Goal: Task Accomplishment & Management: Complete application form

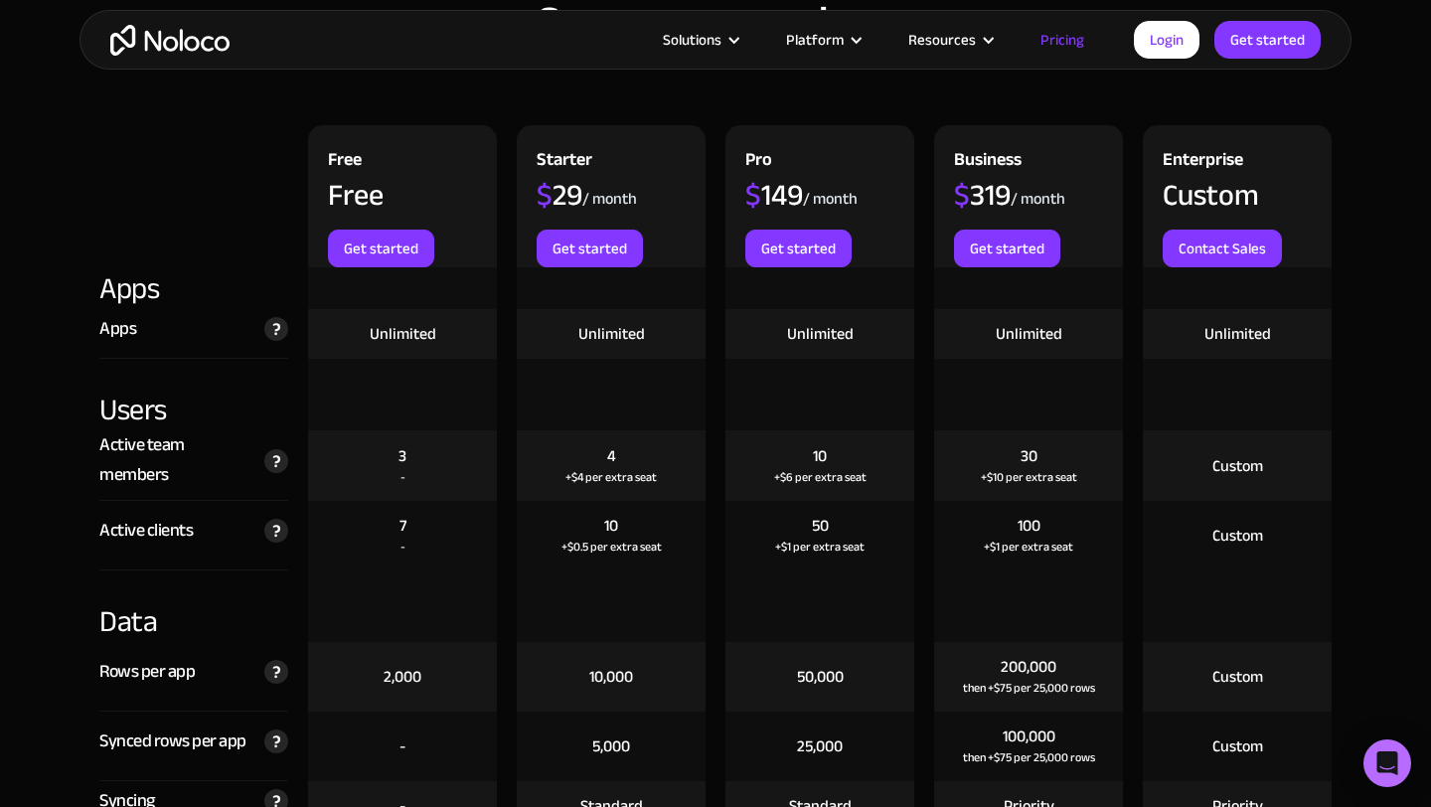
scroll to position [2140, 0]
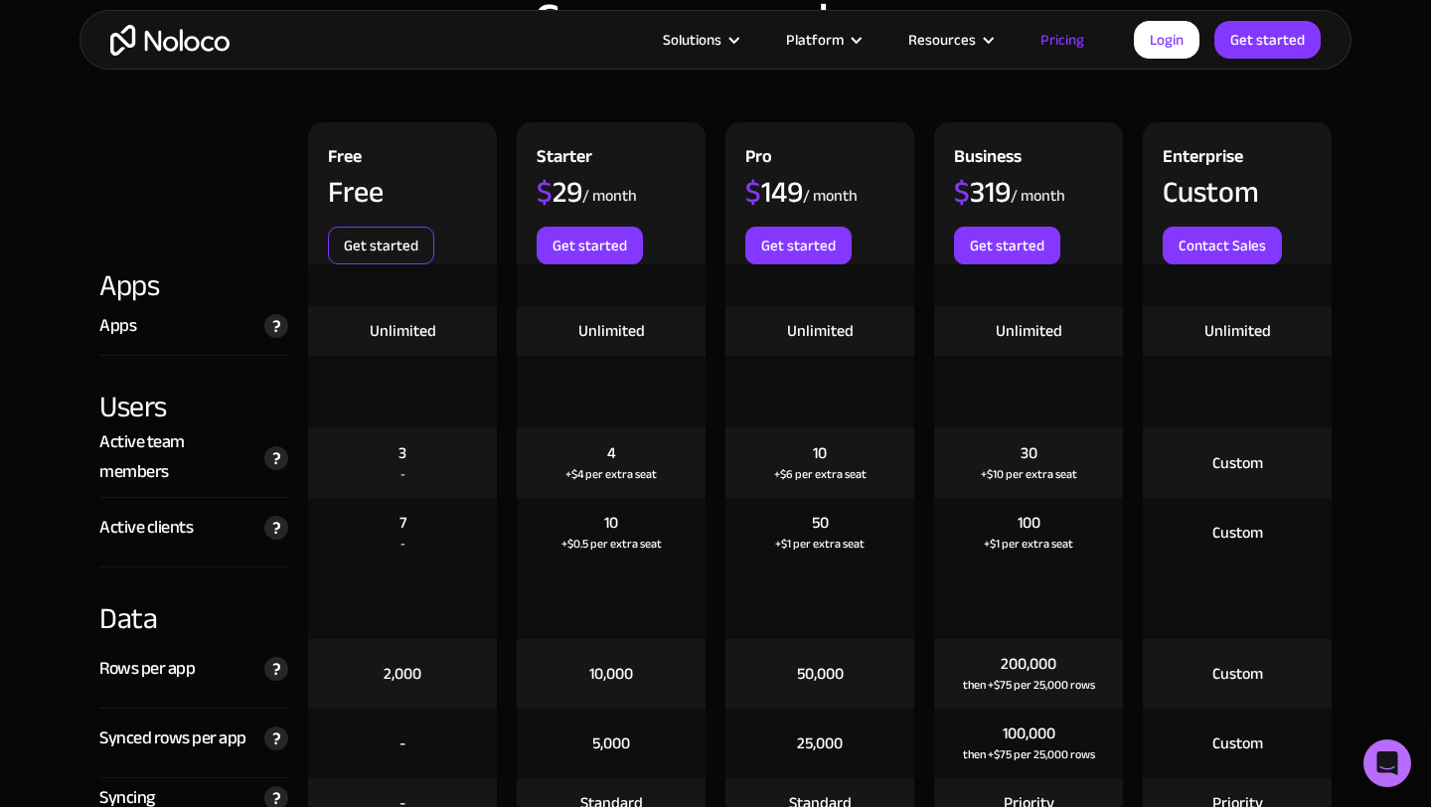
click at [401, 250] on link "Get started" at bounding box center [381, 245] width 106 height 38
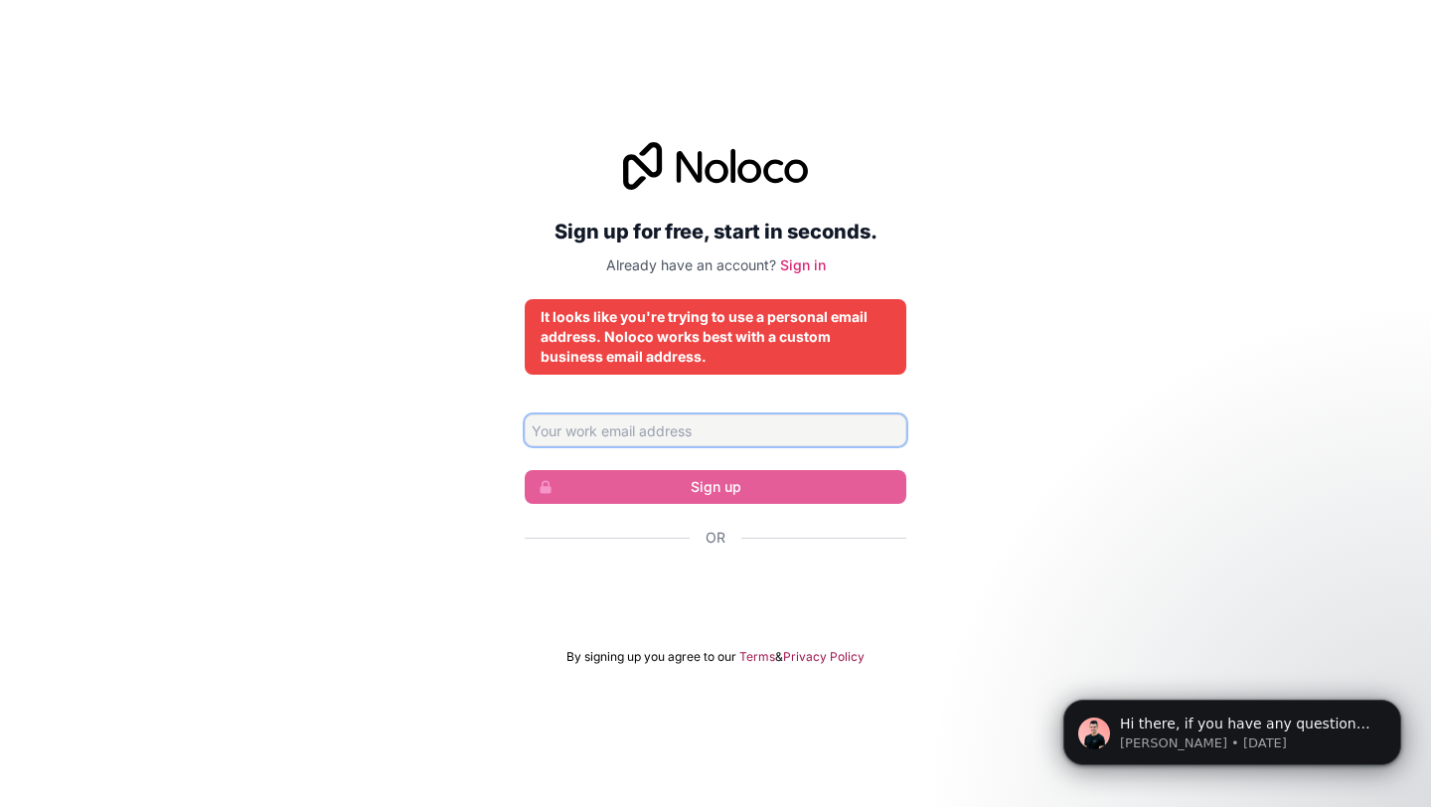
click at [595, 434] on input "Email address" at bounding box center [715, 430] width 381 height 32
click at [633, 426] on input "danielhizar@hotmail.com" at bounding box center [715, 430] width 381 height 32
click at [979, 379] on div "Sign up for free, start in seconds. Already have an account? Sign in It looks l…" at bounding box center [715, 403] width 1431 height 578
click at [651, 431] on input "danielhizar@corprocare.com" at bounding box center [715, 430] width 381 height 32
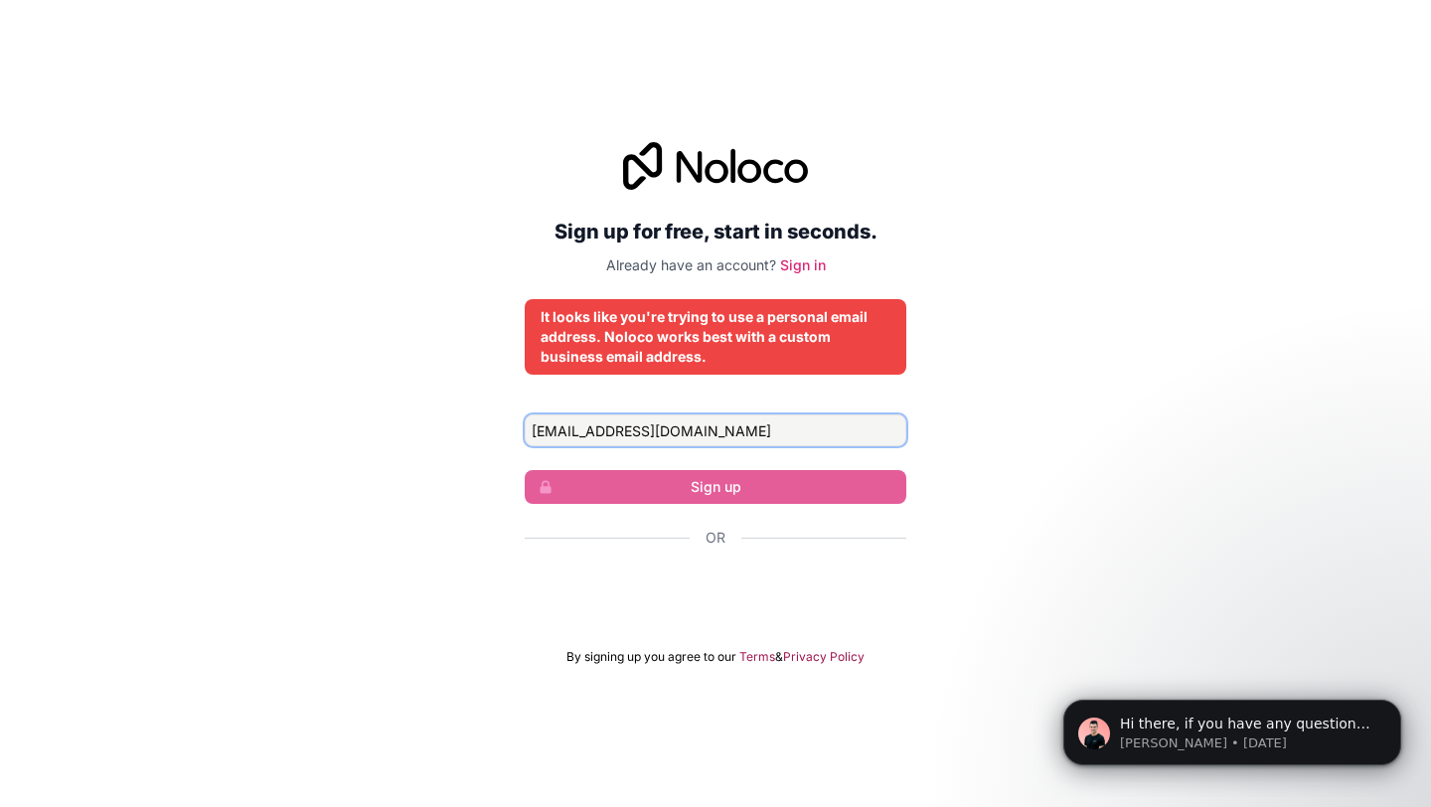
click at [651, 431] on input "danielhizar@corprocare.com" at bounding box center [715, 430] width 381 height 32
type input "danielhizar@hotmail.com"
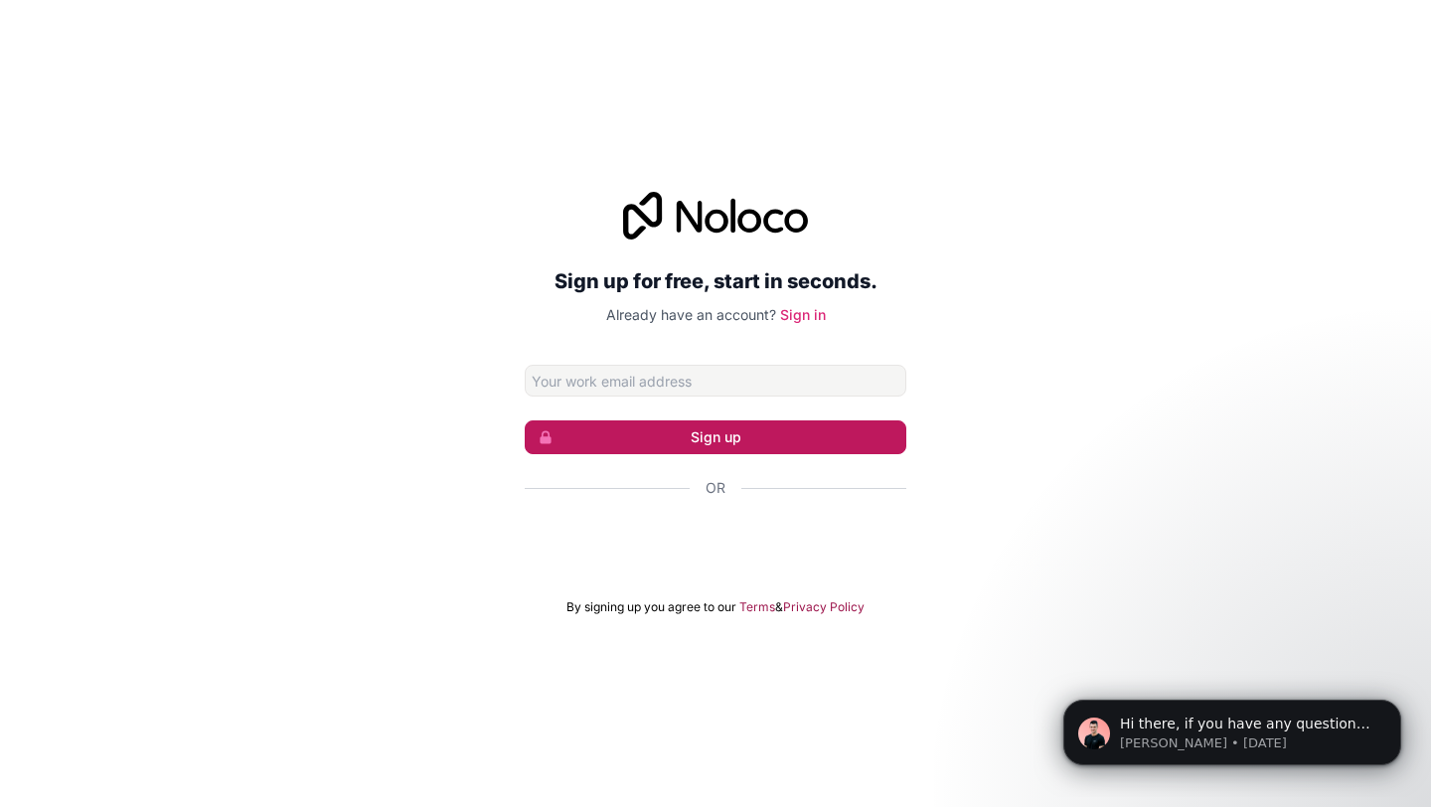
click at [545, 444] on span "submit" at bounding box center [540, 437] width 28 height 32
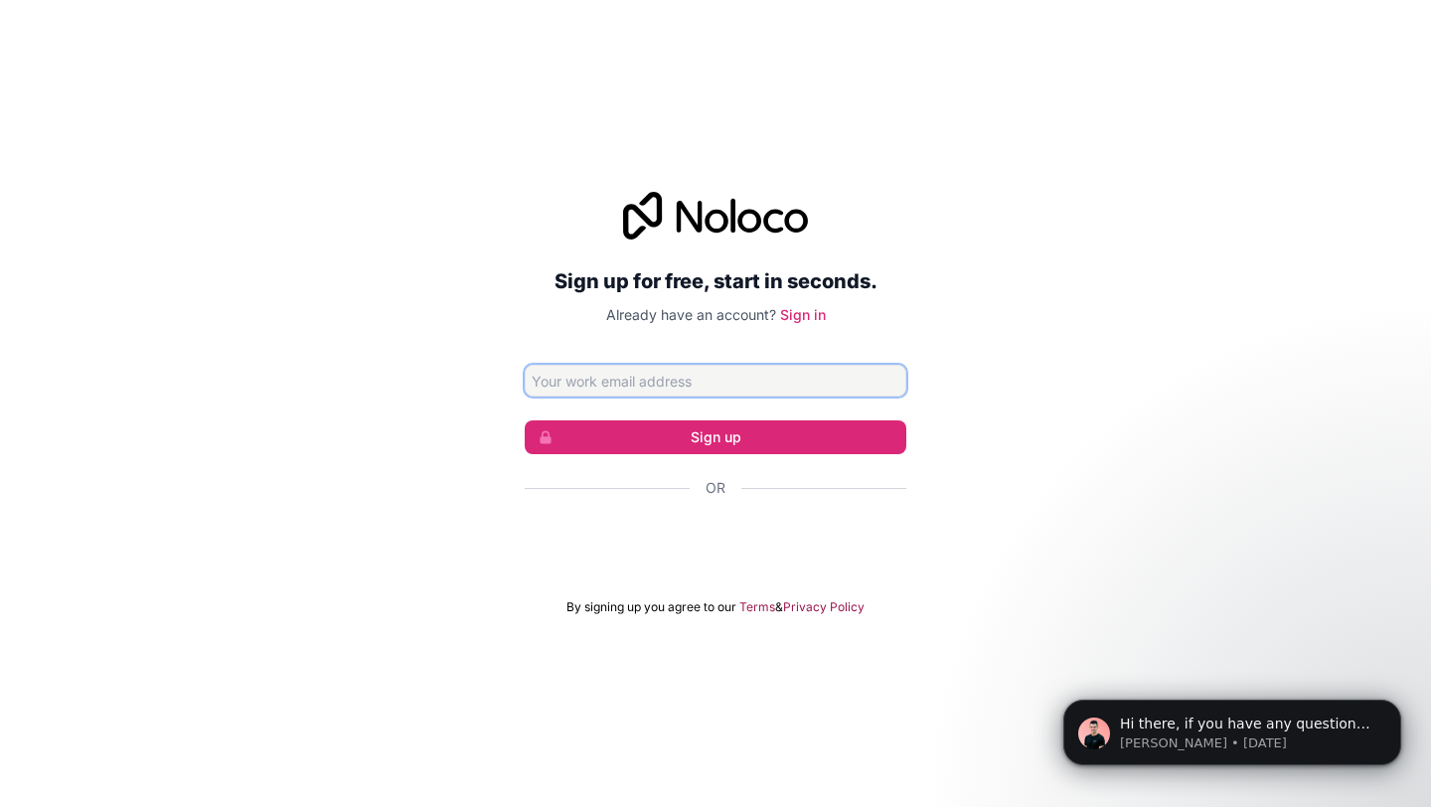
click at [591, 377] on input "Email address" at bounding box center [715, 381] width 381 height 32
type input "danielhizar@hotmail.com"
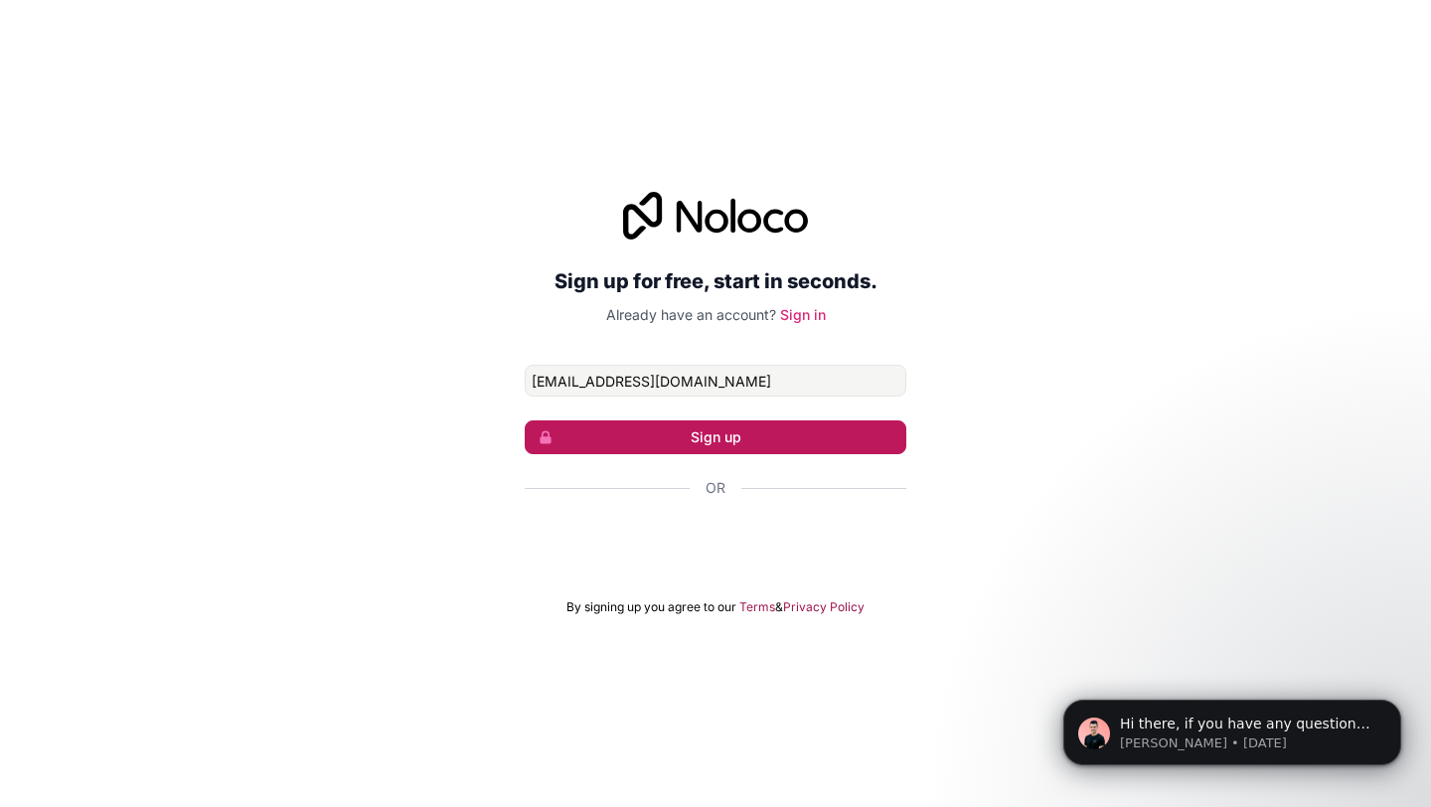
click at [595, 434] on button "Sign up" at bounding box center [715, 437] width 381 height 34
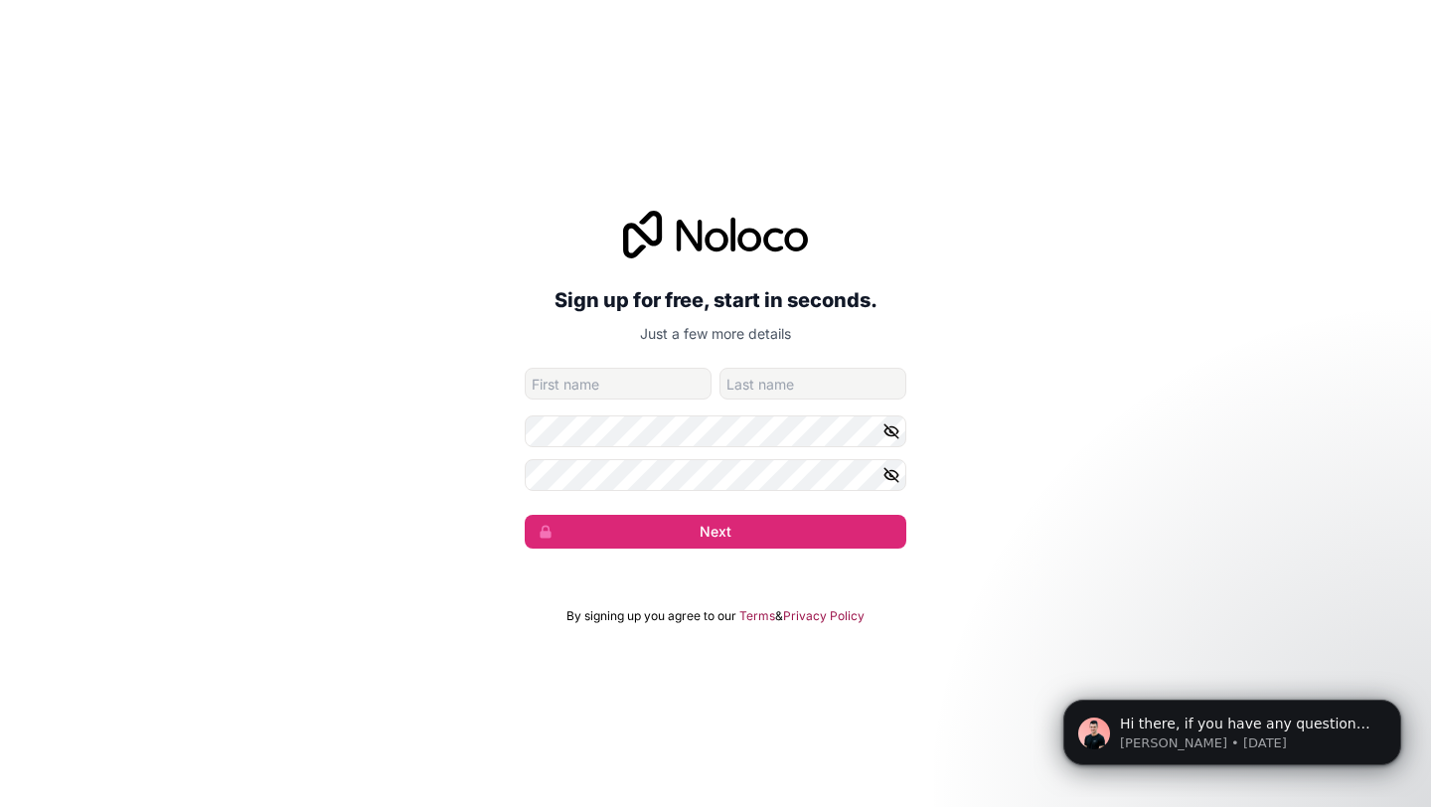
click at [594, 385] on input "given-name" at bounding box center [618, 384] width 187 height 32
type input "Daniel"
type input "Hizar"
click at [888, 433] on icon "button" at bounding box center [891, 431] width 18 height 18
click at [504, 430] on div "Sign up for free, start in seconds. Just a few more details danielhizar@hotmail…" at bounding box center [715, 379] width 1431 height 393
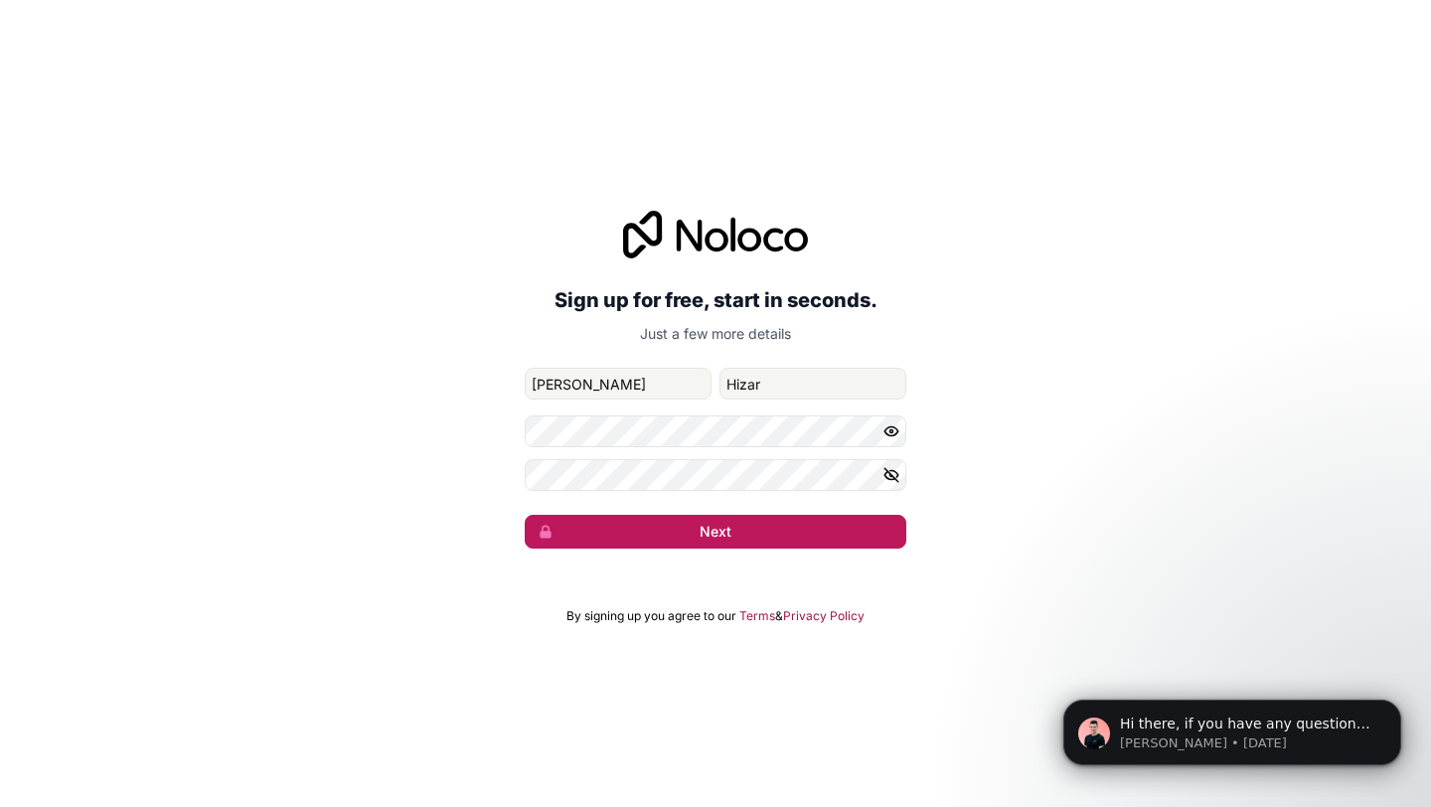
click at [601, 527] on button "Next" at bounding box center [715, 532] width 381 height 34
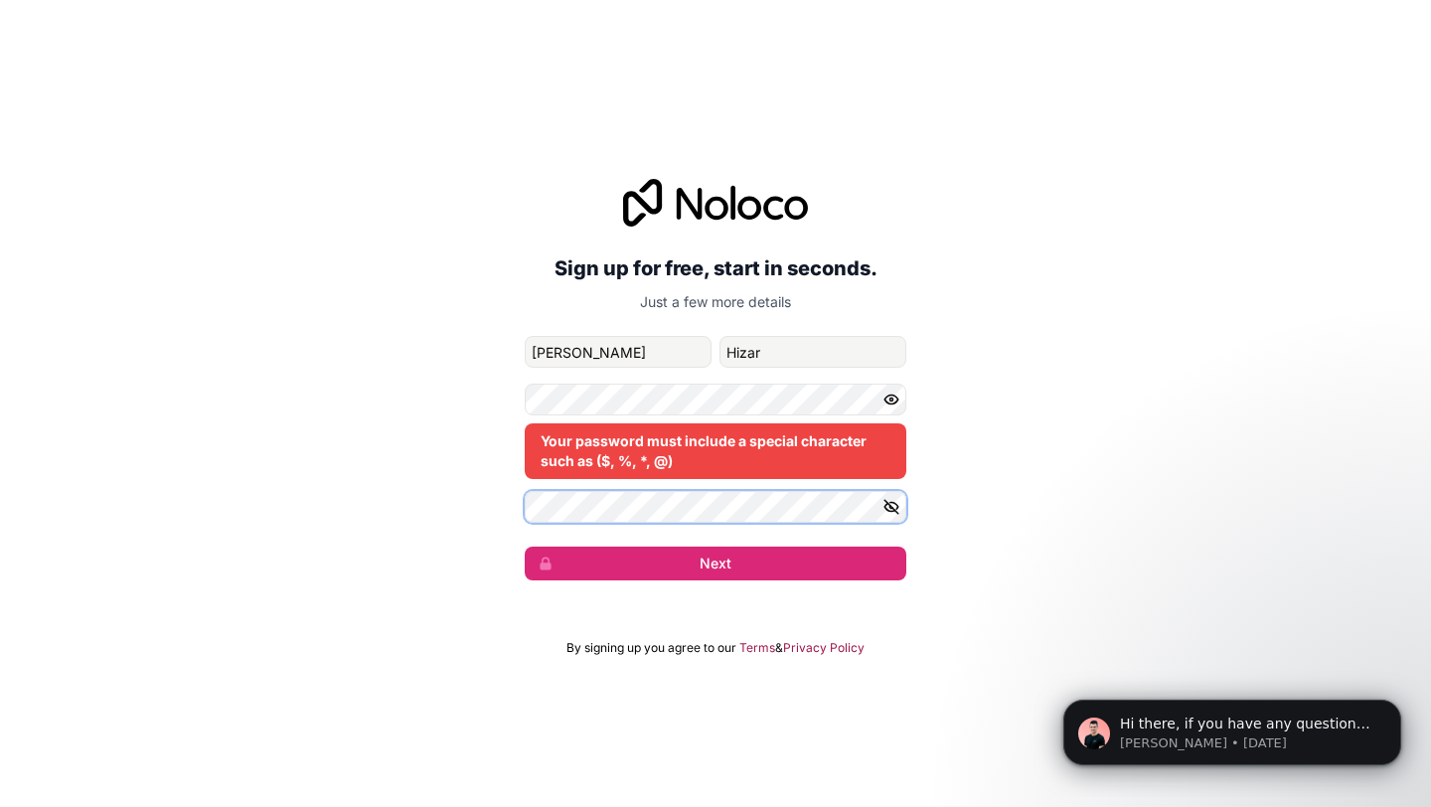
click at [525, 546] on button "Next" at bounding box center [715, 563] width 381 height 34
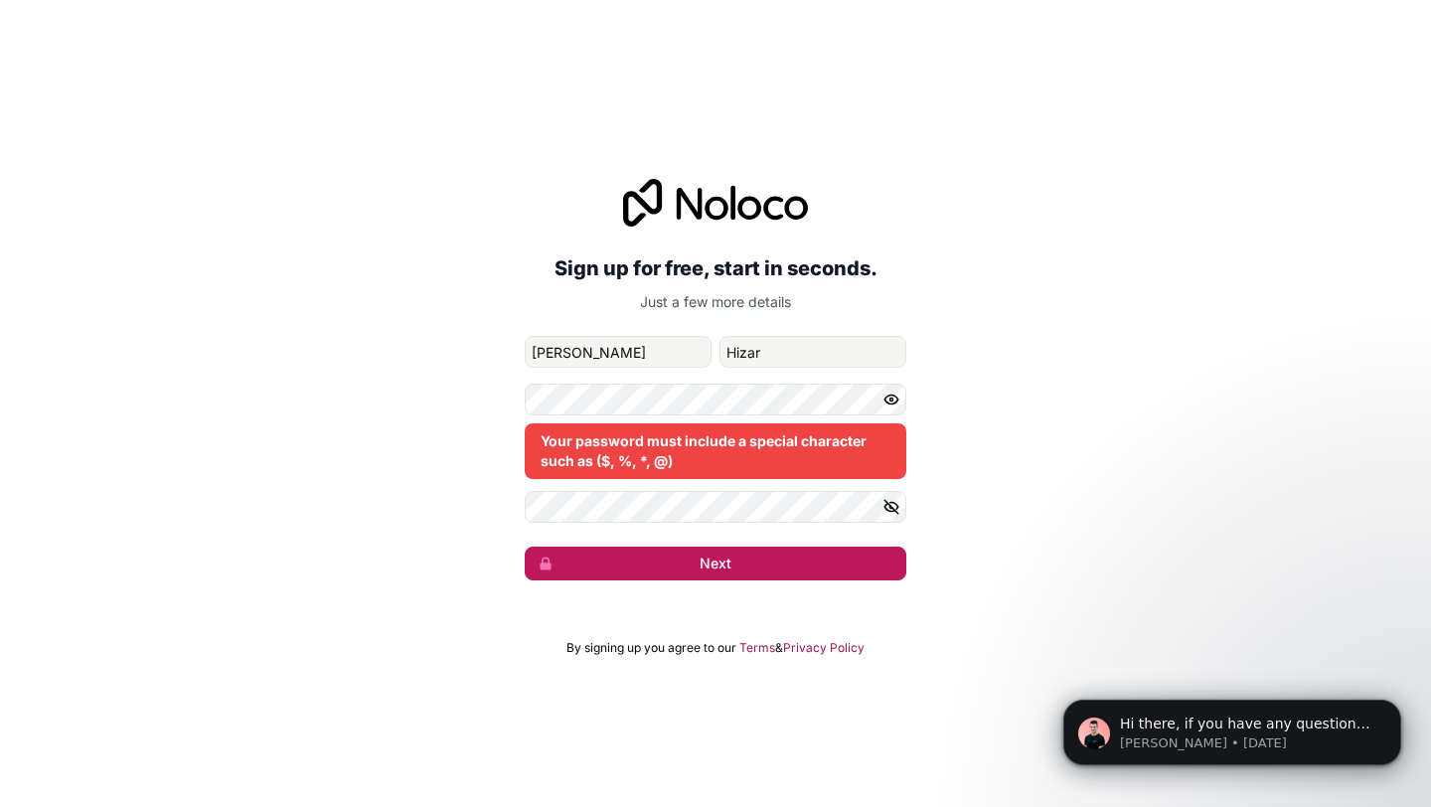
click at [572, 564] on button "Next" at bounding box center [715, 563] width 381 height 34
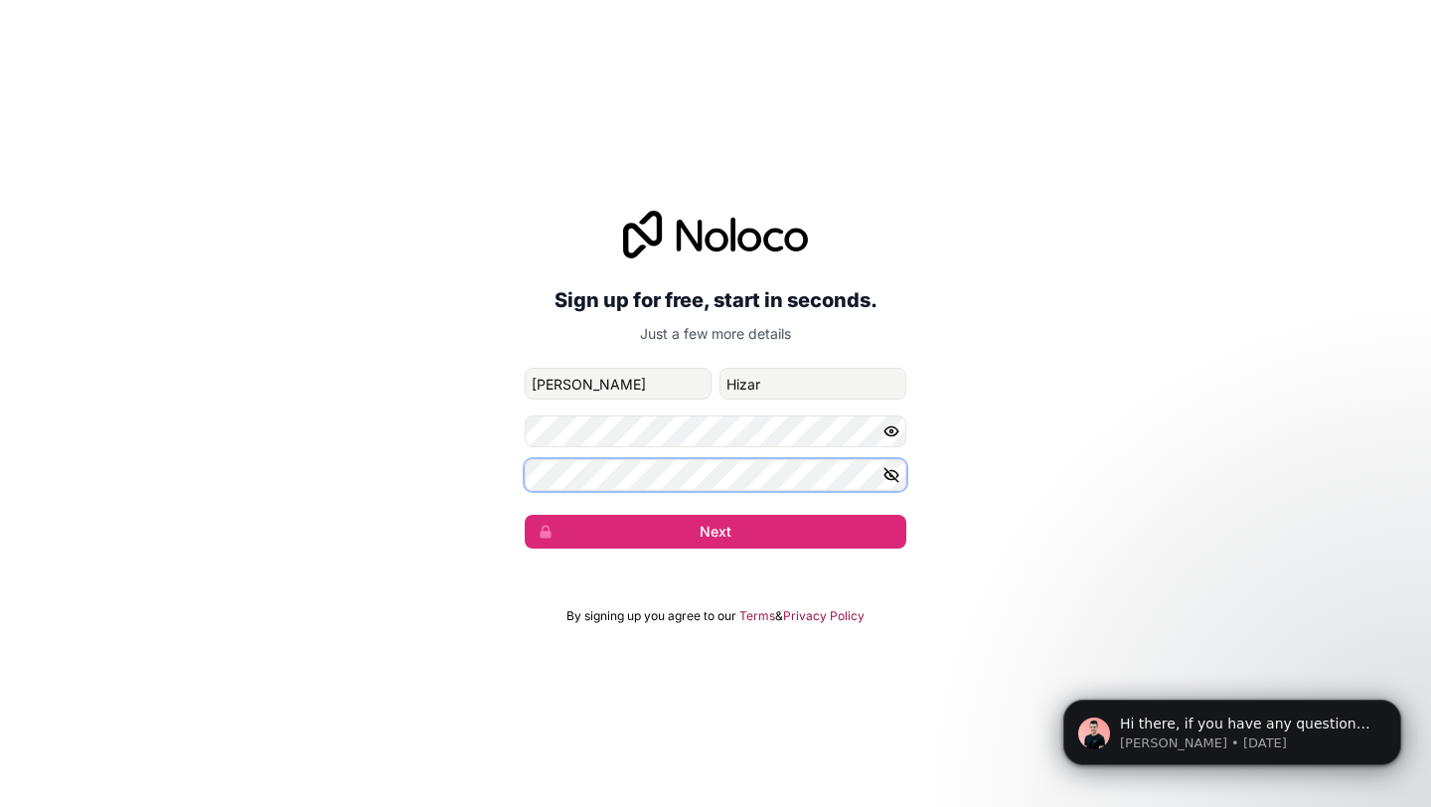
click at [525, 515] on button "Next" at bounding box center [715, 532] width 381 height 34
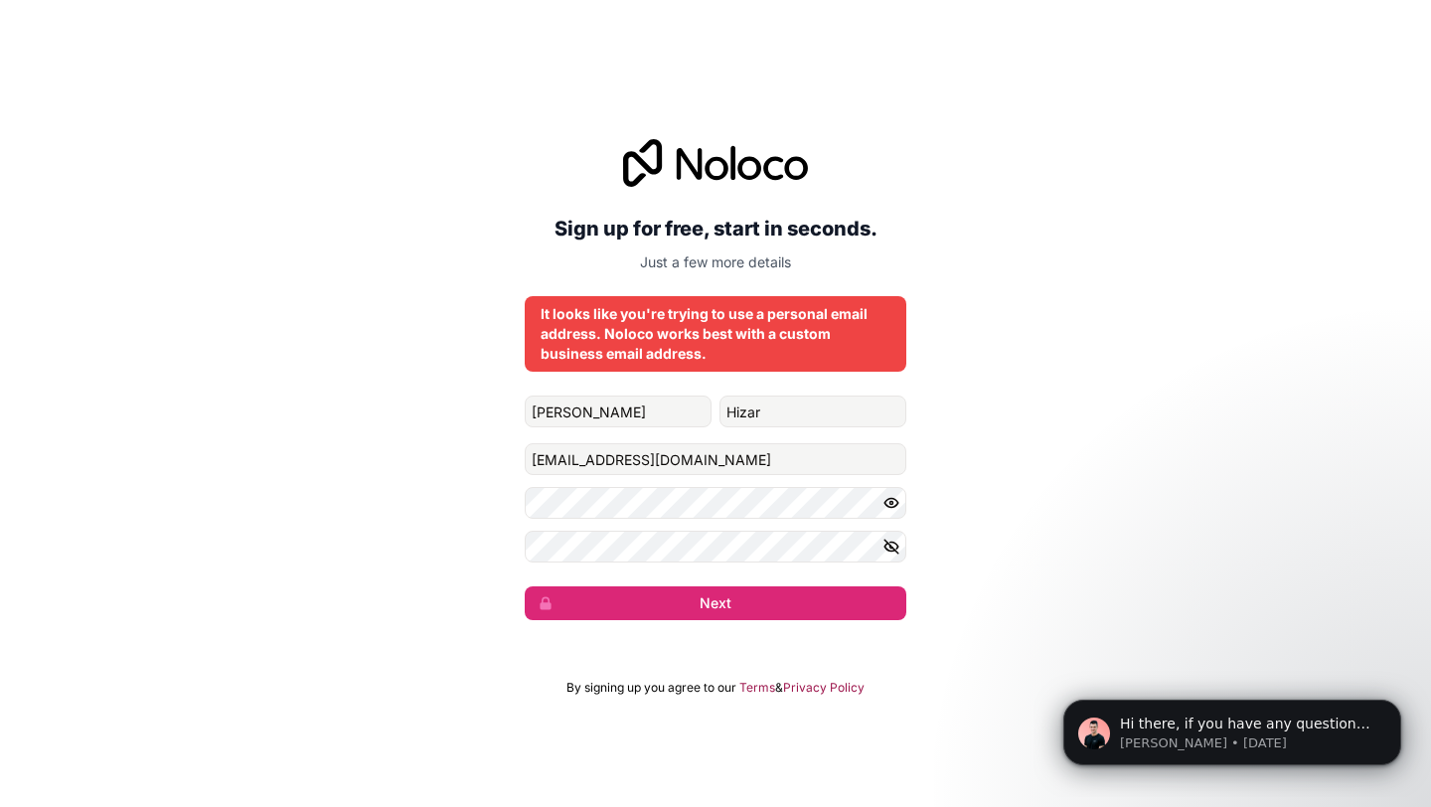
drag, startPoint x: 669, startPoint y: 174, endPoint x: 852, endPoint y: 199, distance: 185.5
click at [852, 199] on div "Sign up for free, start in seconds. Just a few more details" at bounding box center [715, 205] width 381 height 133
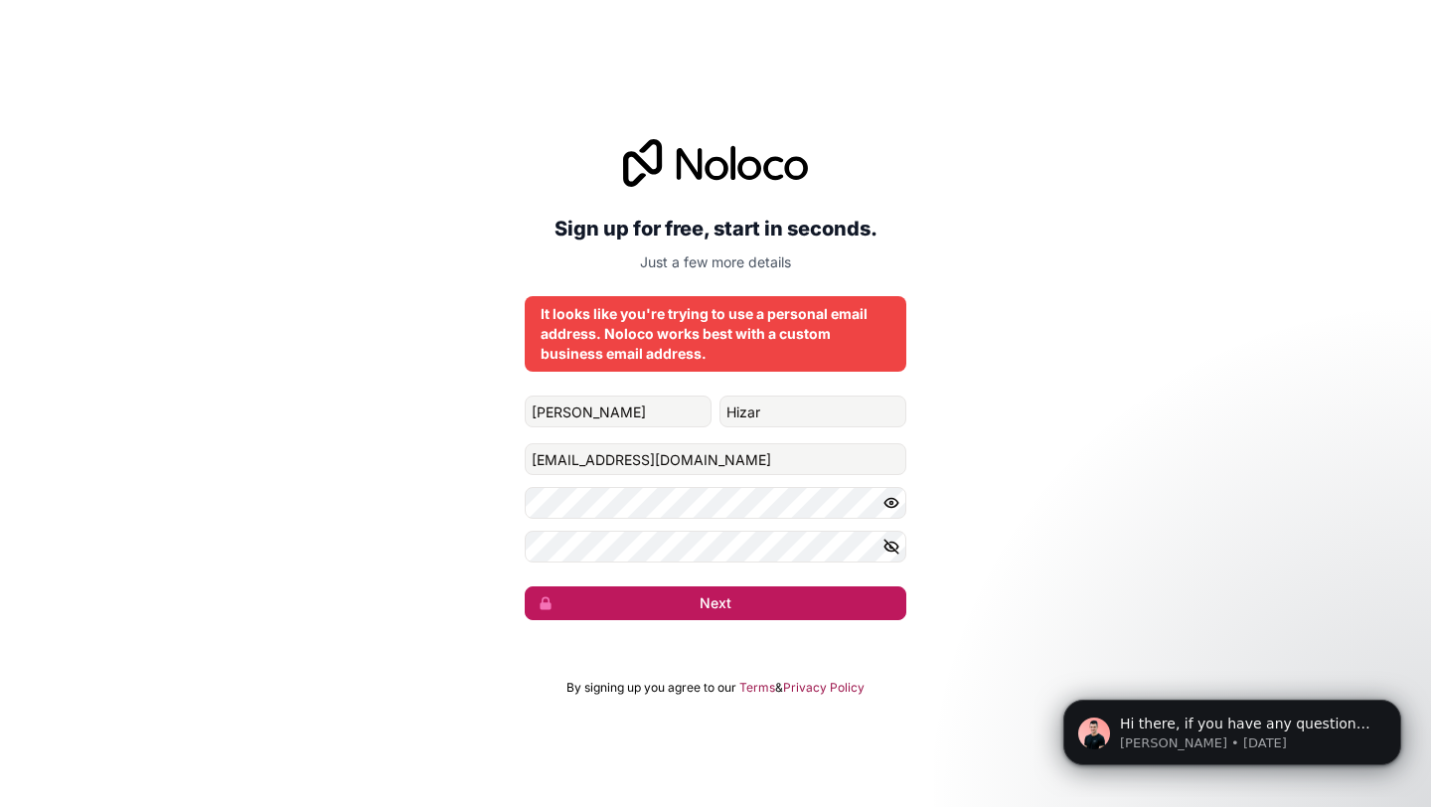
click at [715, 615] on button "Next" at bounding box center [715, 603] width 381 height 34
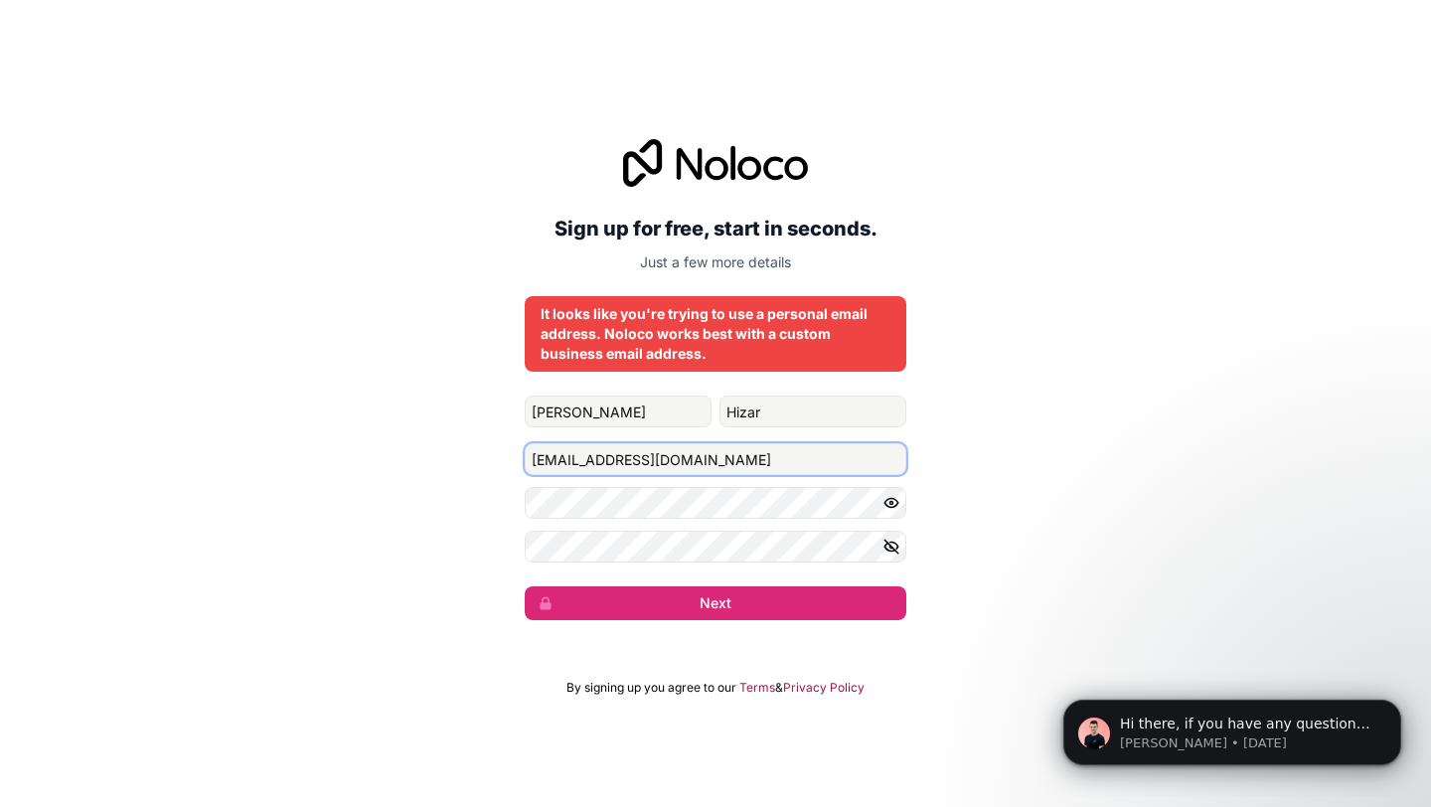
click at [604, 463] on input "danielhizar@hotmail.com" at bounding box center [715, 459] width 381 height 32
click at [657, 461] on input "danielhizar94@hotmail.com" at bounding box center [715, 459] width 381 height 32
type input "danielhizar94@gmail.com"
click at [525, 586] on button "Next" at bounding box center [715, 603] width 381 height 34
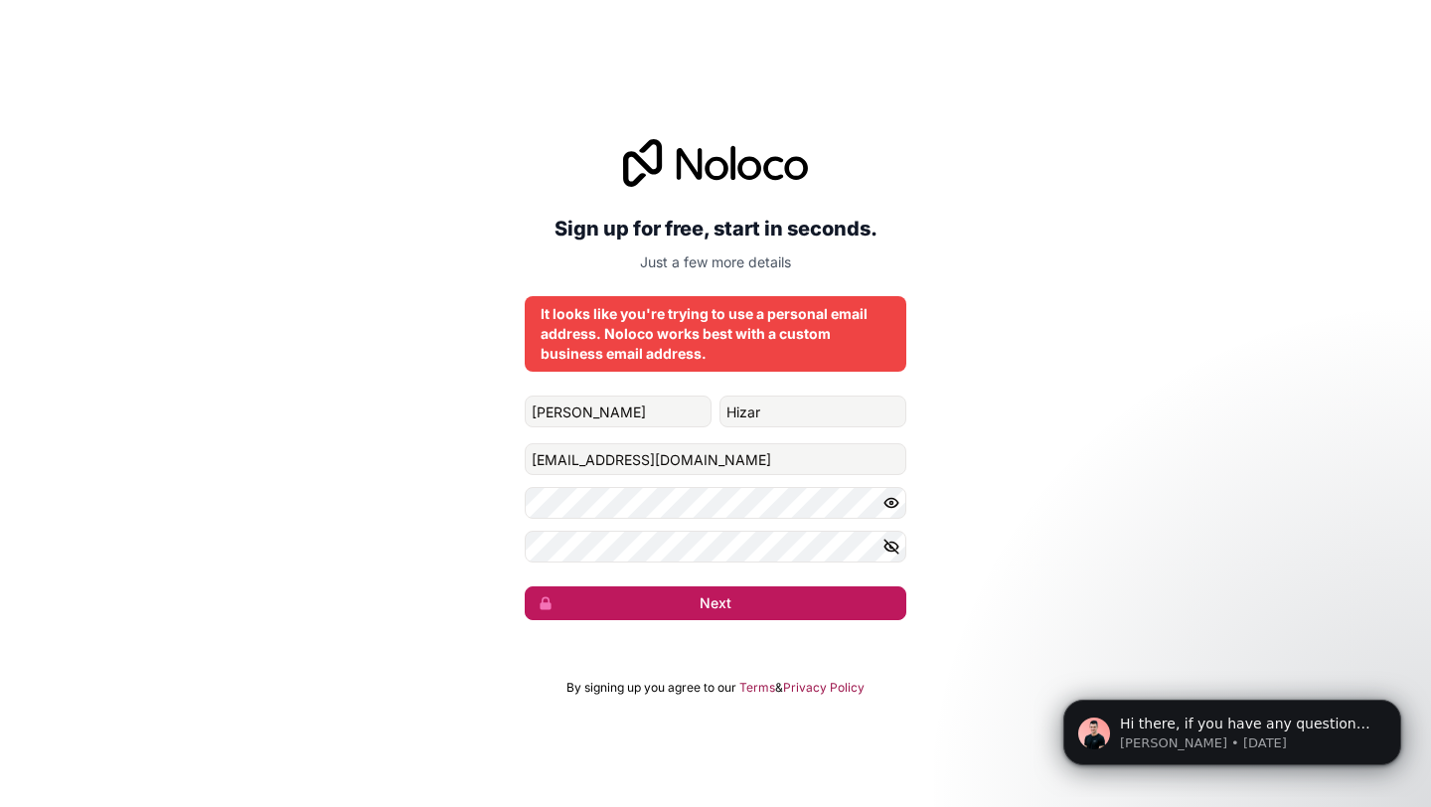
click at [655, 608] on button "Next" at bounding box center [715, 603] width 381 height 34
